Goal: Find specific page/section: Find specific page/section

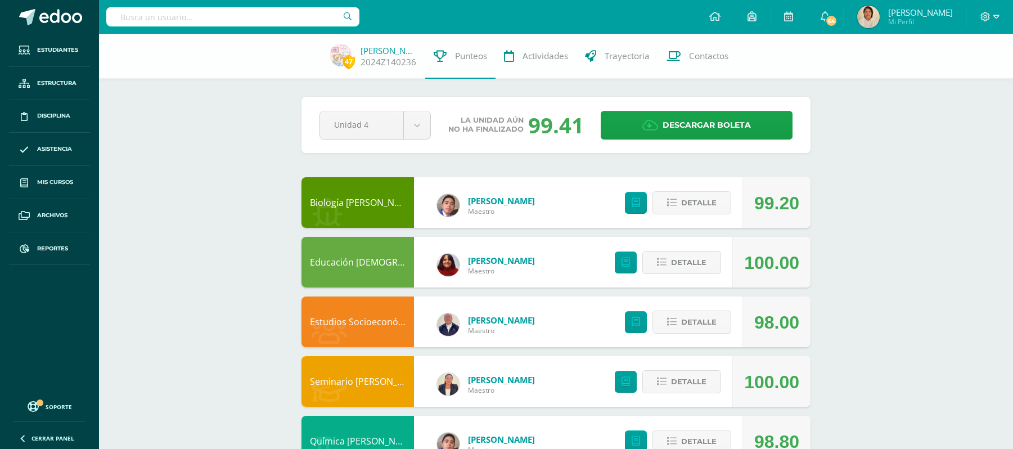
click at [716, 122] on span "Descargar boleta" at bounding box center [707, 125] width 88 height 28
click at [255, 23] on input "text" at bounding box center [232, 16] width 253 height 19
type input "aylin Castillo"
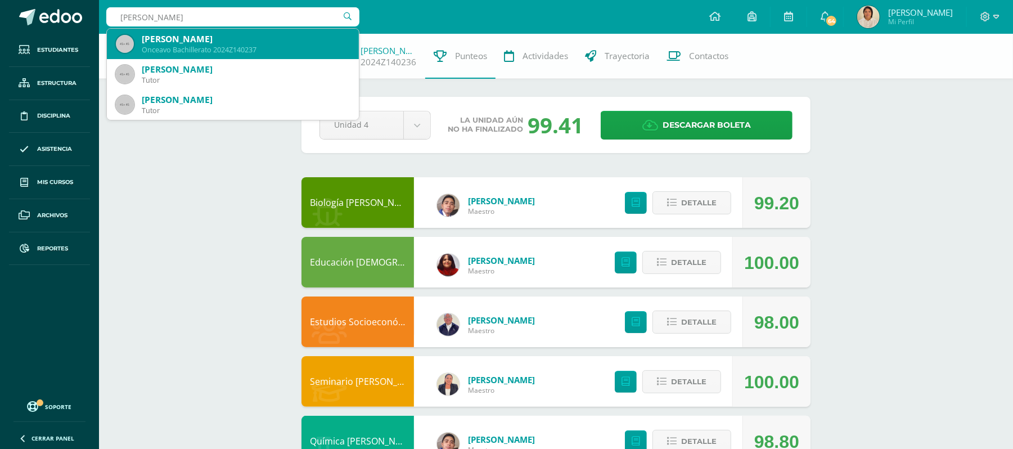
click at [300, 34] on div "[PERSON_NAME]" at bounding box center [246, 39] width 208 height 12
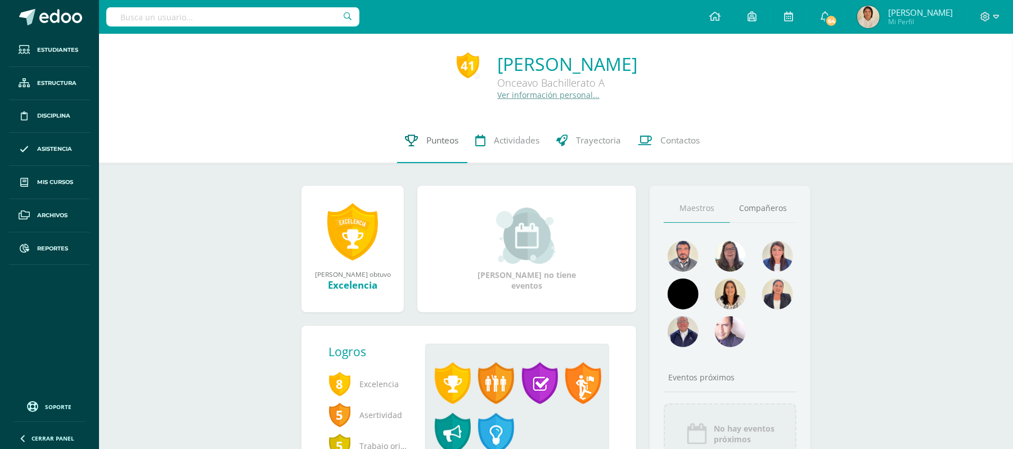
click at [444, 145] on span "Punteos" at bounding box center [443, 140] width 32 height 12
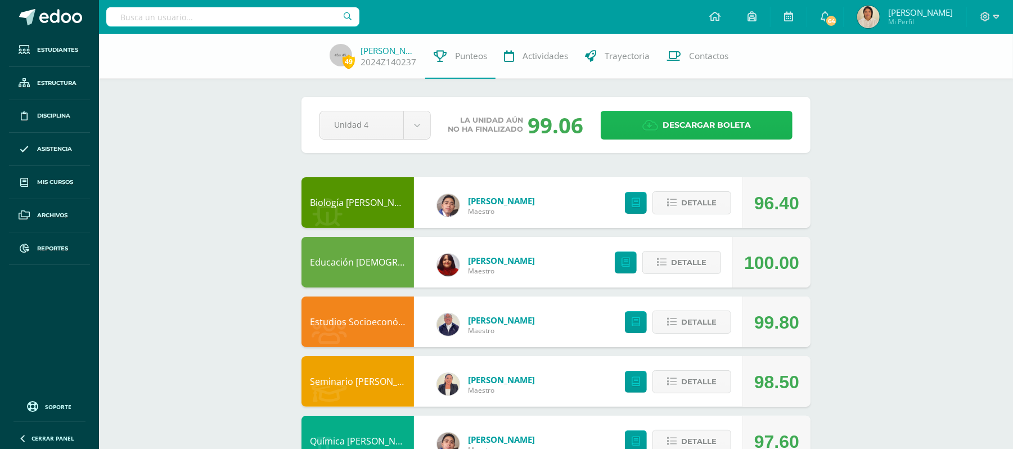
click at [742, 118] on span "Descargar boleta" at bounding box center [707, 125] width 88 height 28
click at [995, 12] on icon at bounding box center [997, 17] width 6 height 10
click at [983, 79] on span "Cerrar sesión" at bounding box center [961, 76] width 51 height 11
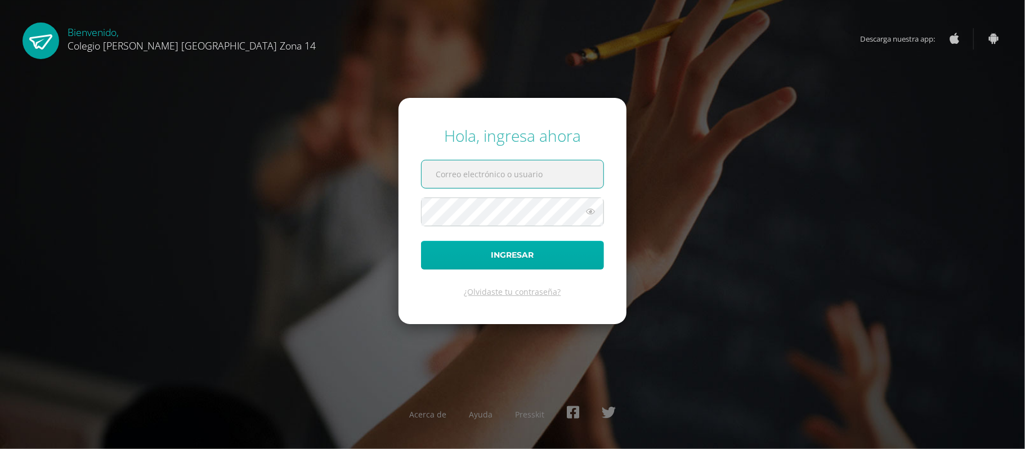
type input "tortega14@colegioselshaddai.edu.gt"
click at [565, 261] on button "Ingresar" at bounding box center [512, 255] width 183 height 29
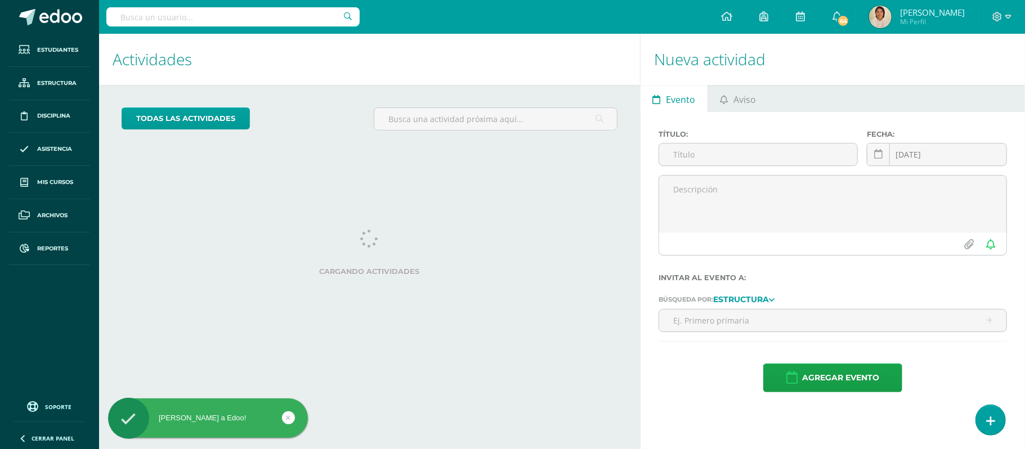
click at [311, 16] on input "text" at bounding box center [232, 16] width 253 height 19
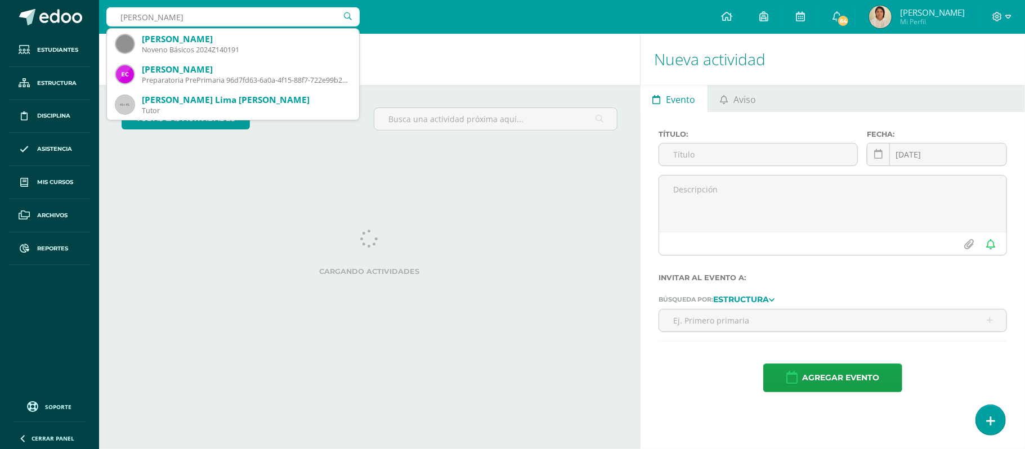
type input "emiliano Cruz"
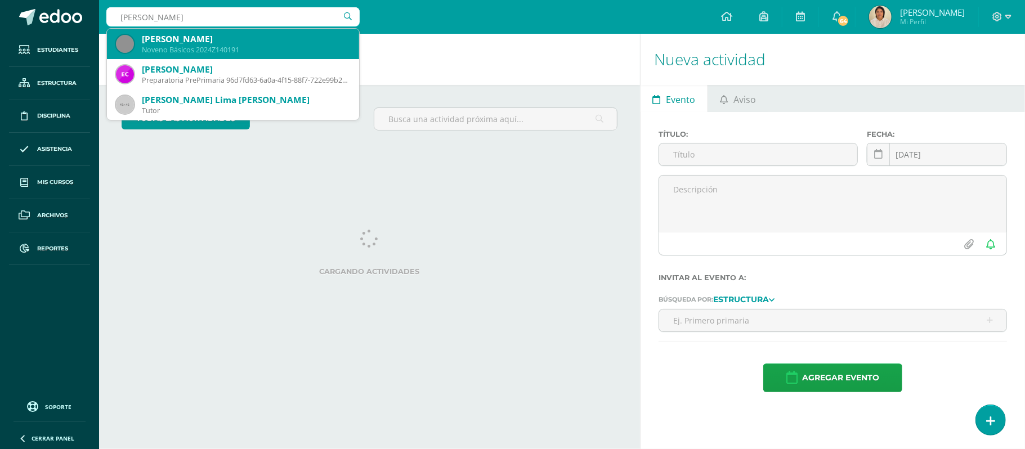
click at [287, 46] on div "Noveno Básicos 2024Z140191" at bounding box center [246, 50] width 208 height 10
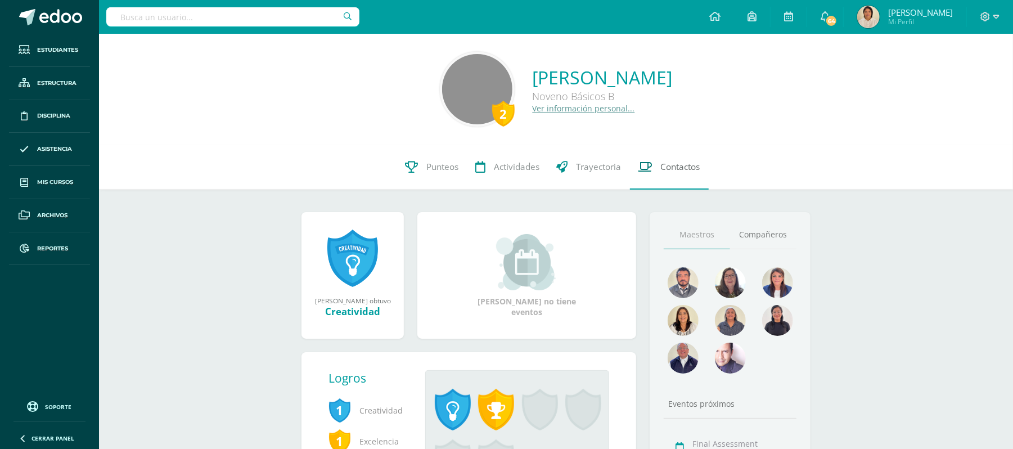
click at [679, 170] on span "Contactos" at bounding box center [680, 167] width 39 height 12
click at [679, 168] on span "Contactos" at bounding box center [680, 167] width 39 height 12
